Goal: Information Seeking & Learning: Find contact information

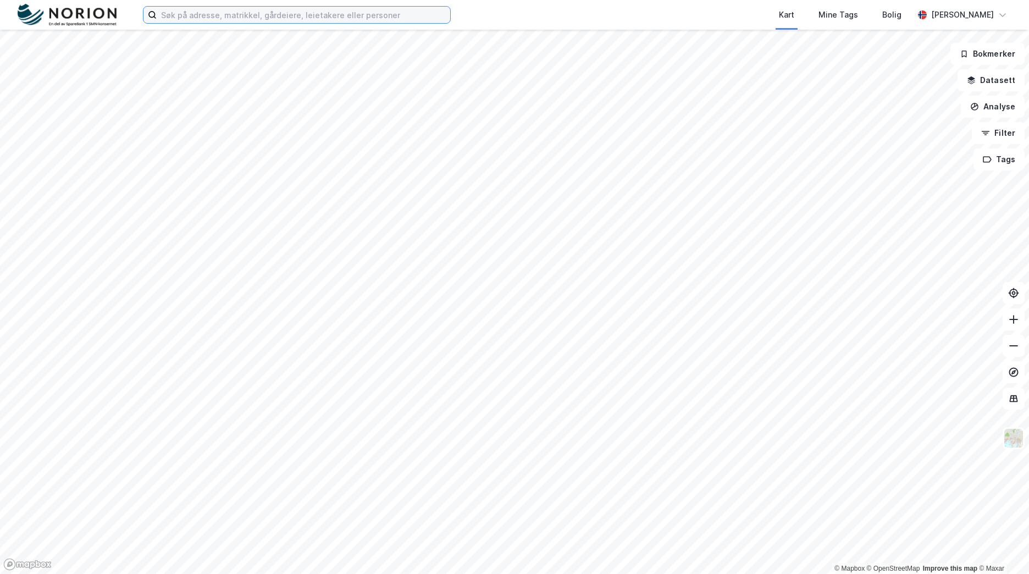
click at [258, 19] on input at bounding box center [303, 15] width 293 height 16
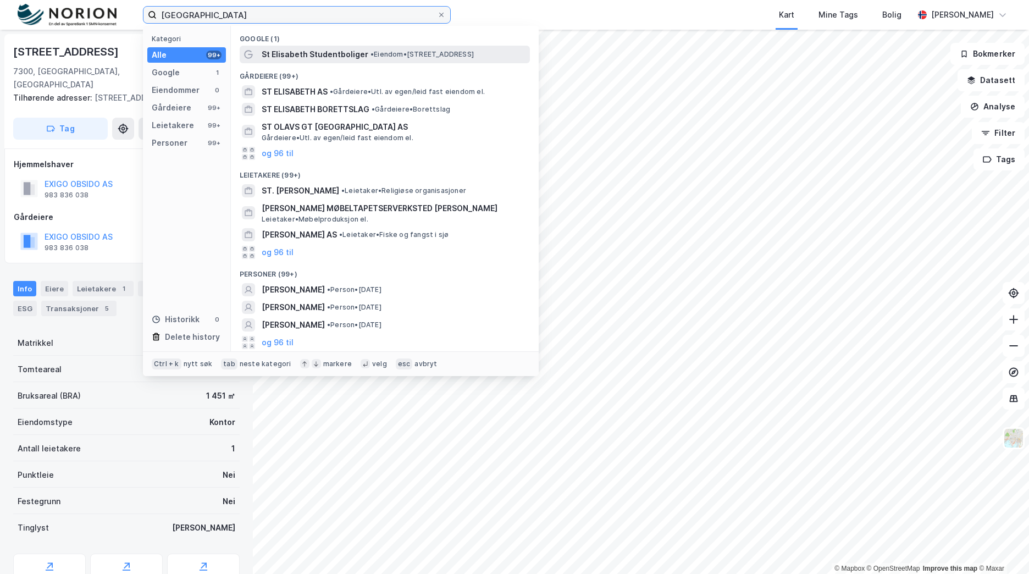
type input "[GEOGRAPHIC_DATA]"
click at [325, 56] on span "St Elisabeth Studentboliger" at bounding box center [315, 54] width 107 height 13
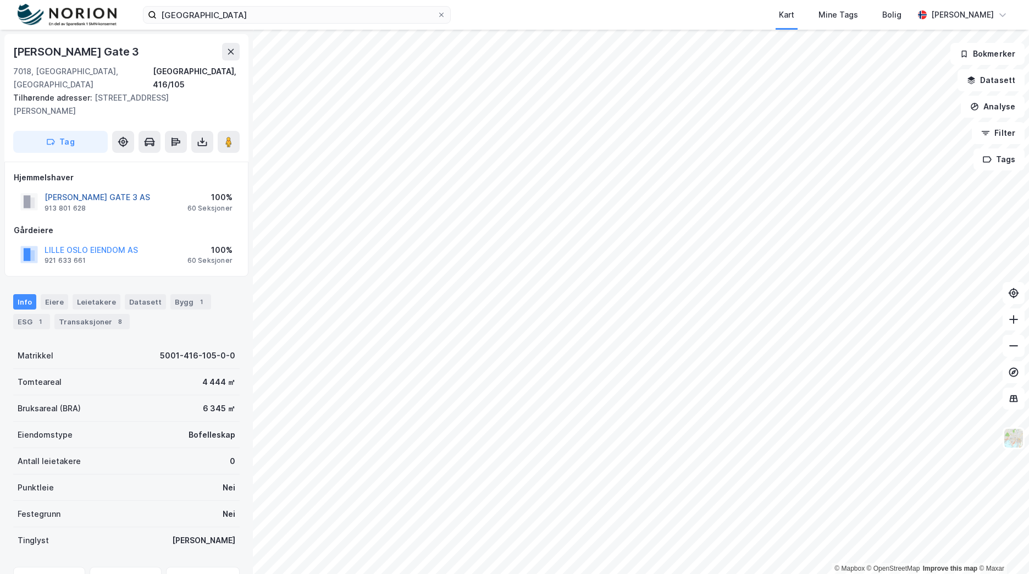
click at [0, 0] on button "[PERSON_NAME] GATE 3 AS" at bounding box center [0, 0] width 0 height 0
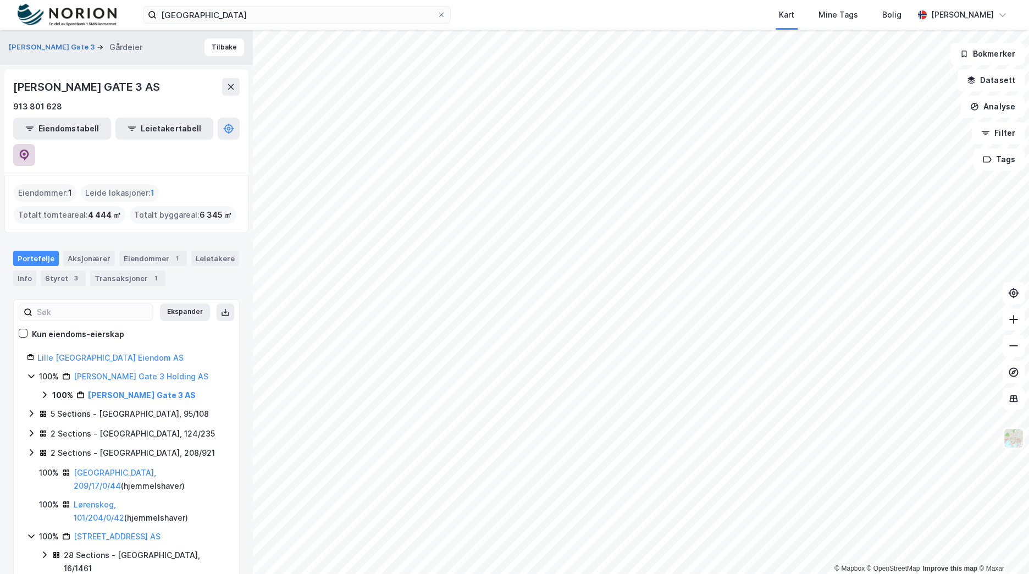
click at [35, 144] on button at bounding box center [24, 155] width 22 height 22
